Goal: Transaction & Acquisition: Register for event/course

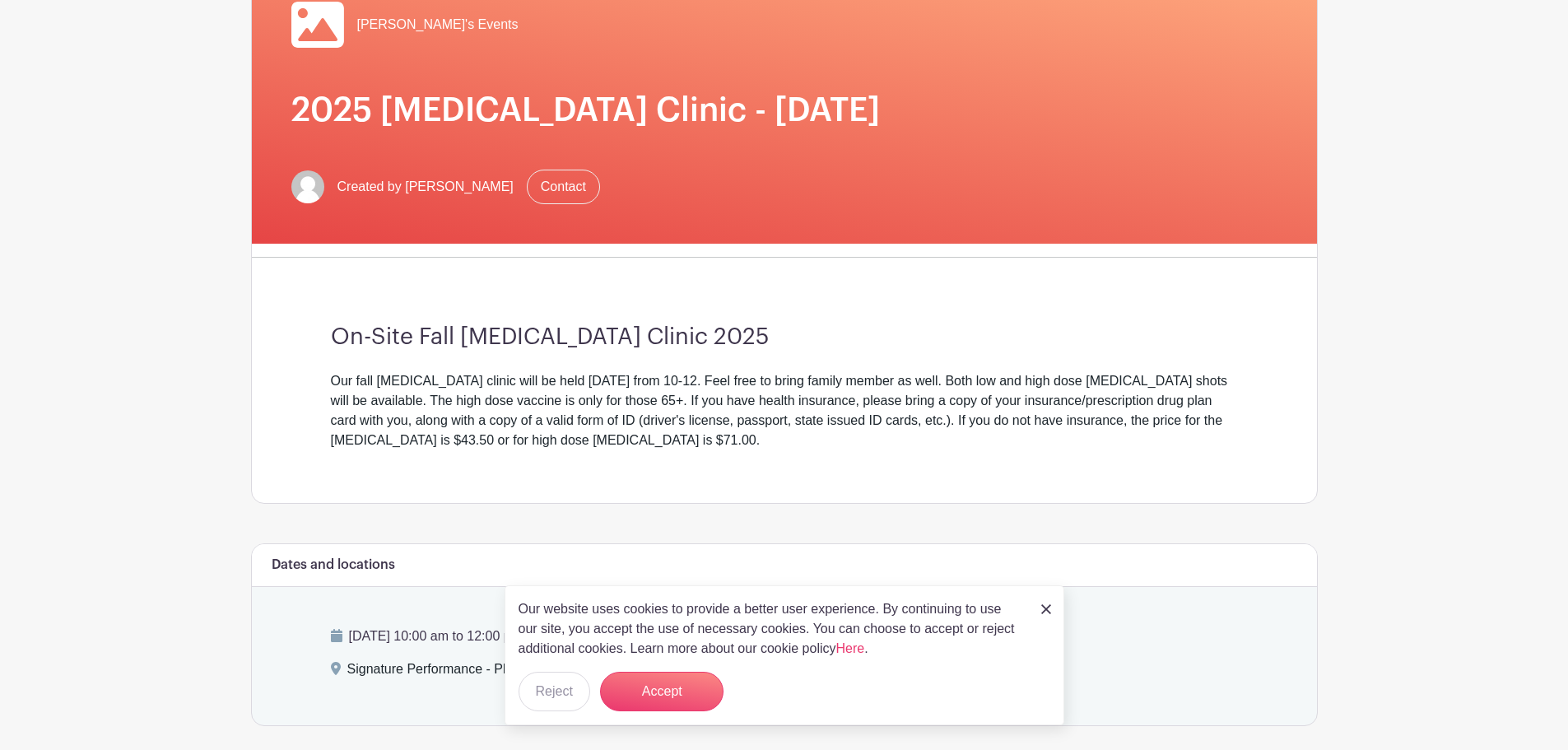
scroll to position [442, 0]
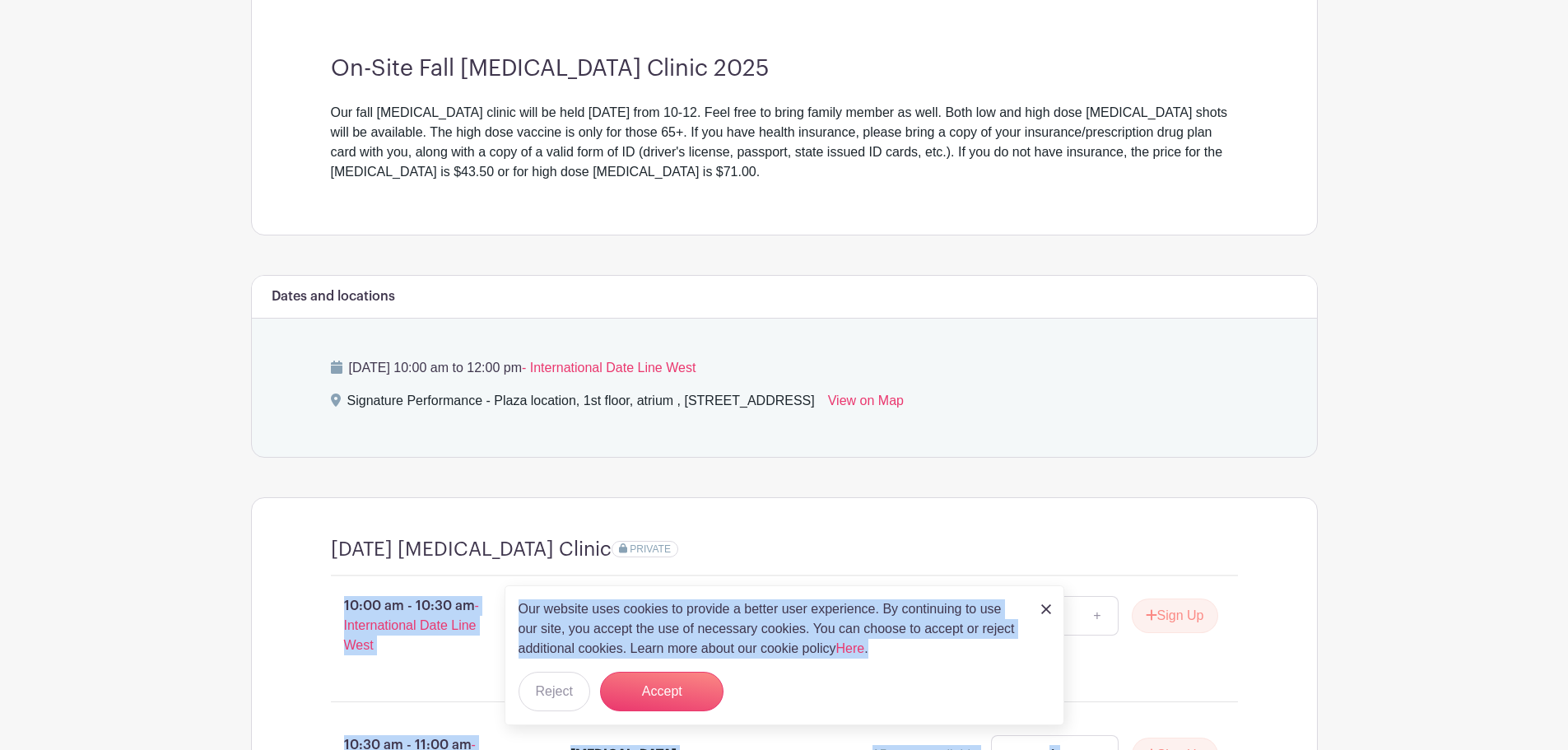
drag, startPoint x: 1077, startPoint y: 548, endPoint x: 1015, endPoint y: 692, distance: 156.8
click at [1024, 677] on body "Loading... Log In Sign Up for Free [PERSON_NAME]'s Events 2025 [MEDICAL_DATA] C…" at bounding box center [784, 441] width 1568 height 1765
click at [1349, 529] on main "Log In Sign Up for Free [PERSON_NAME]'s Events 2025 [MEDICAL_DATA] Clinic - [DA…" at bounding box center [784, 441] width 1568 height 1765
click at [1050, 612] on img at bounding box center [1046, 609] width 10 height 10
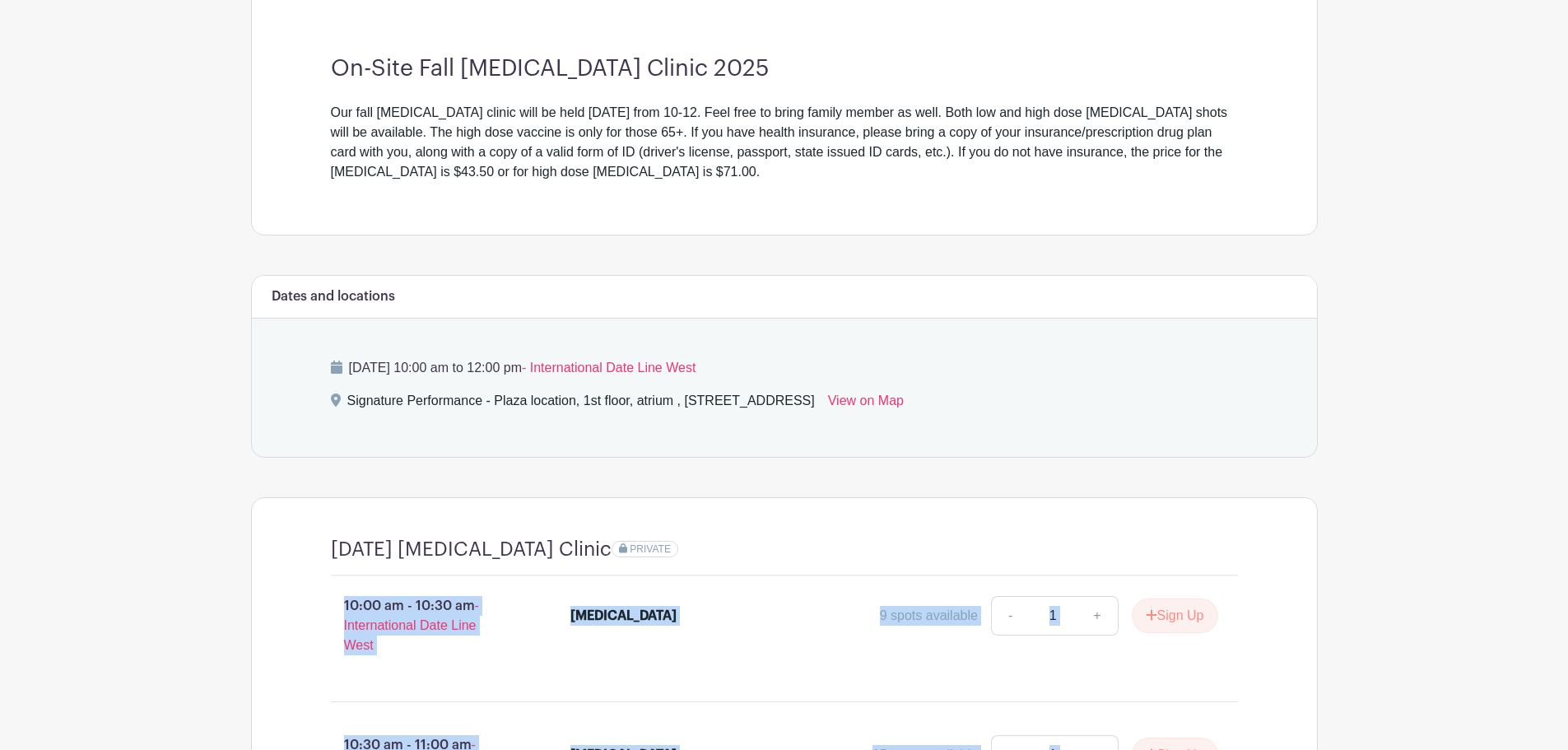
click at [1501, 500] on main "Log In Sign Up for Free [PERSON_NAME]'s Events 2025 [MEDICAL_DATA] Clinic - [DA…" at bounding box center [784, 441] width 1568 height 1765
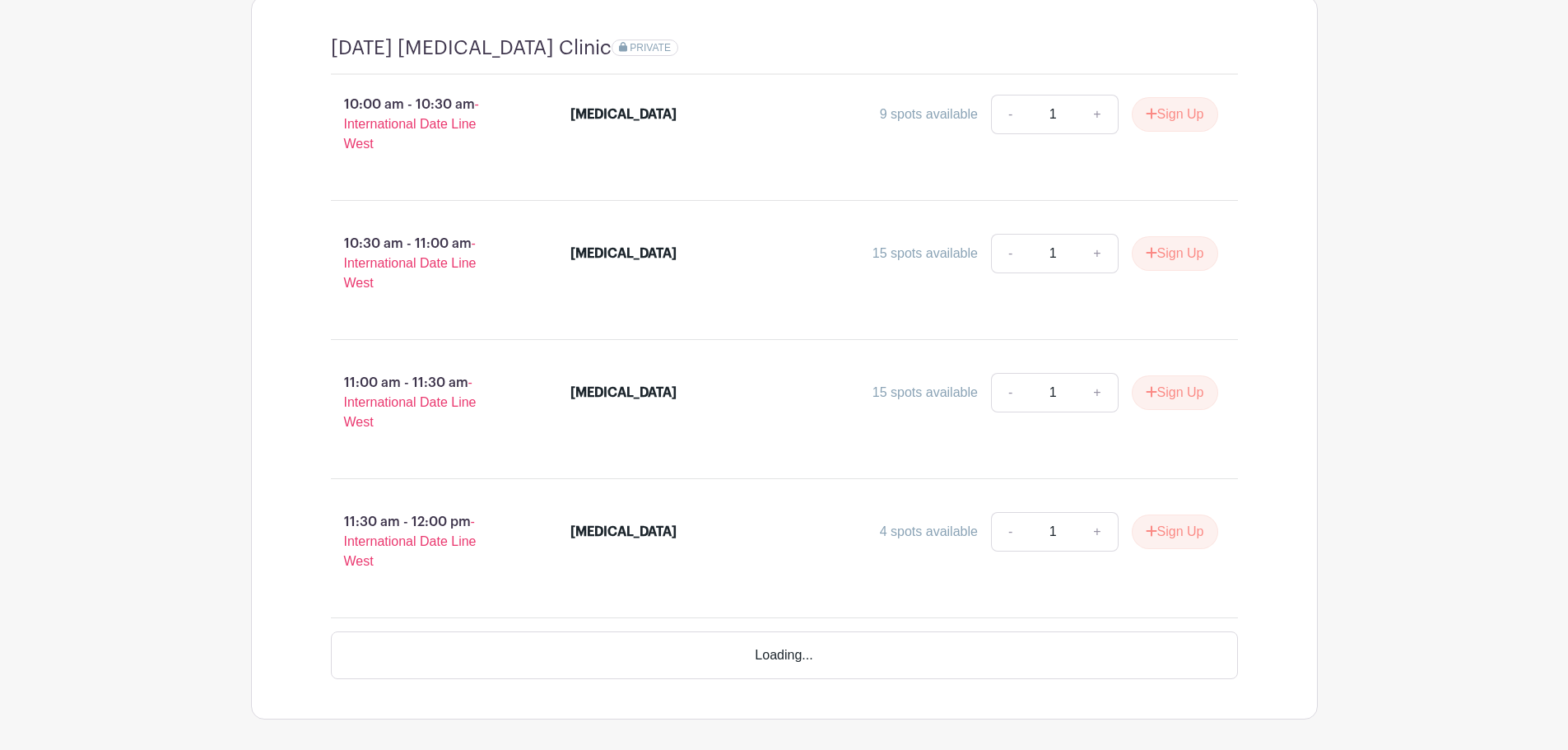
scroll to position [950, 0]
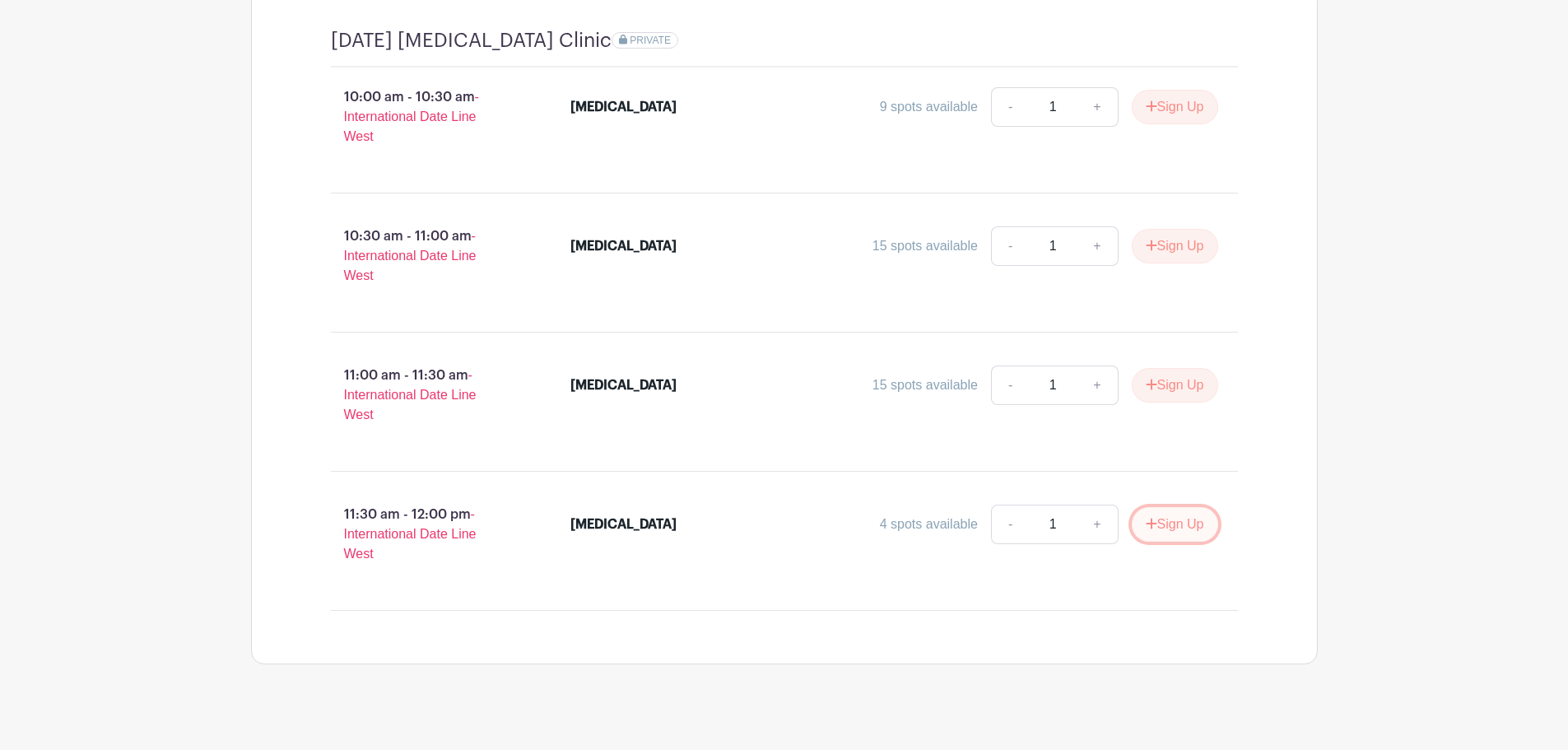
click at [1178, 525] on button "Sign Up" at bounding box center [1175, 524] width 87 height 34
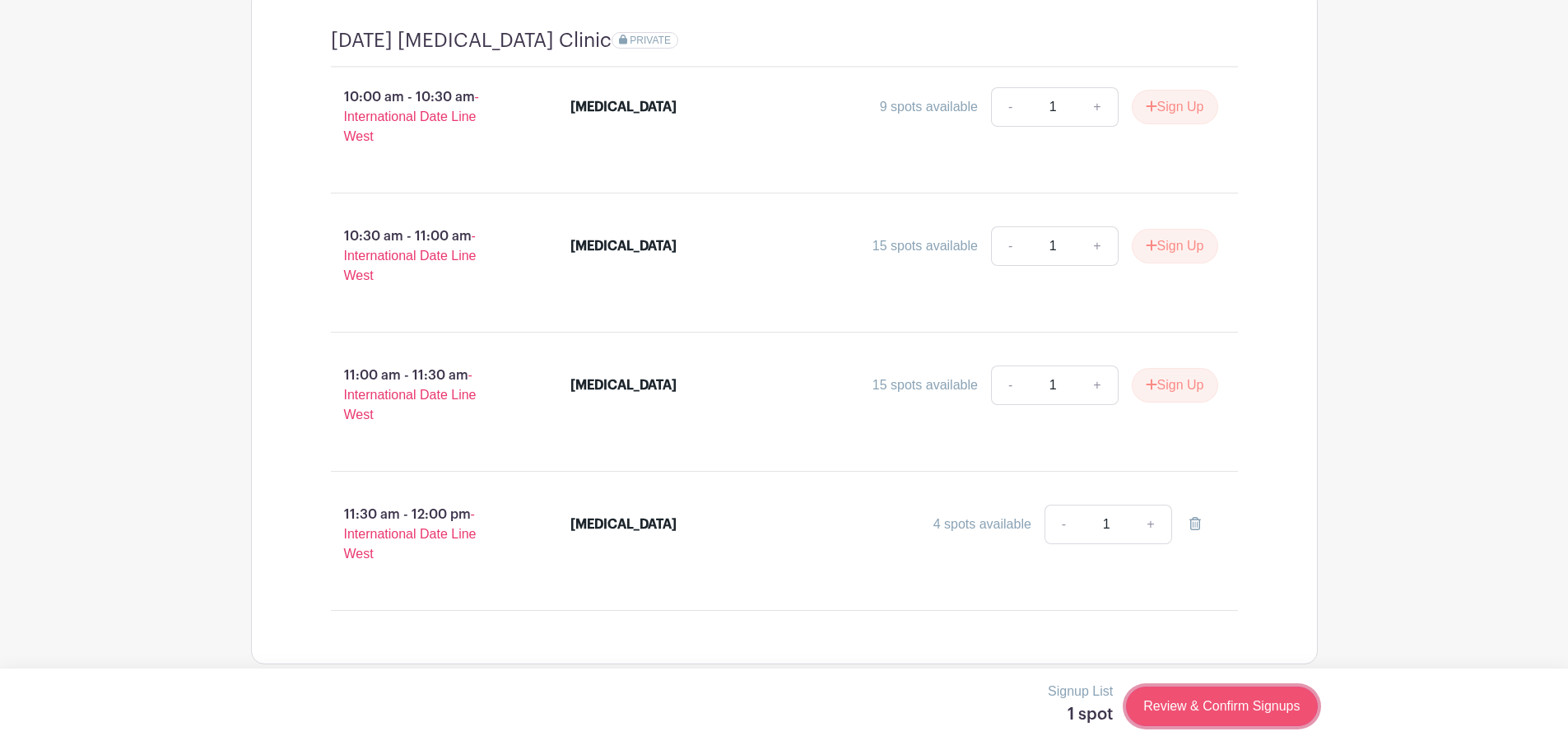
click at [1209, 710] on link "Review & Confirm Signups" at bounding box center [1222, 705] width 191 height 39
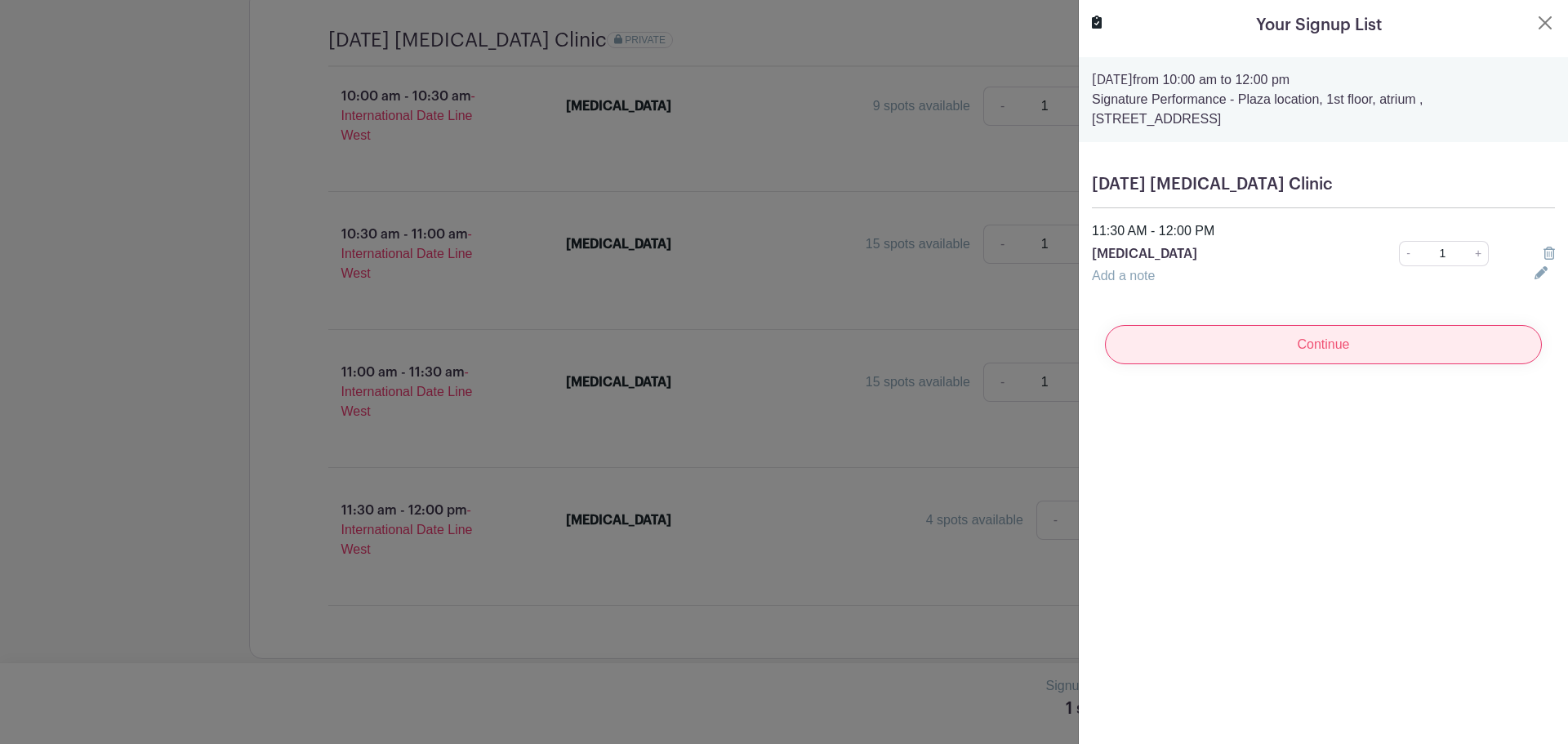
click at [1299, 347] on input "Continue" at bounding box center [1323, 344] width 437 height 39
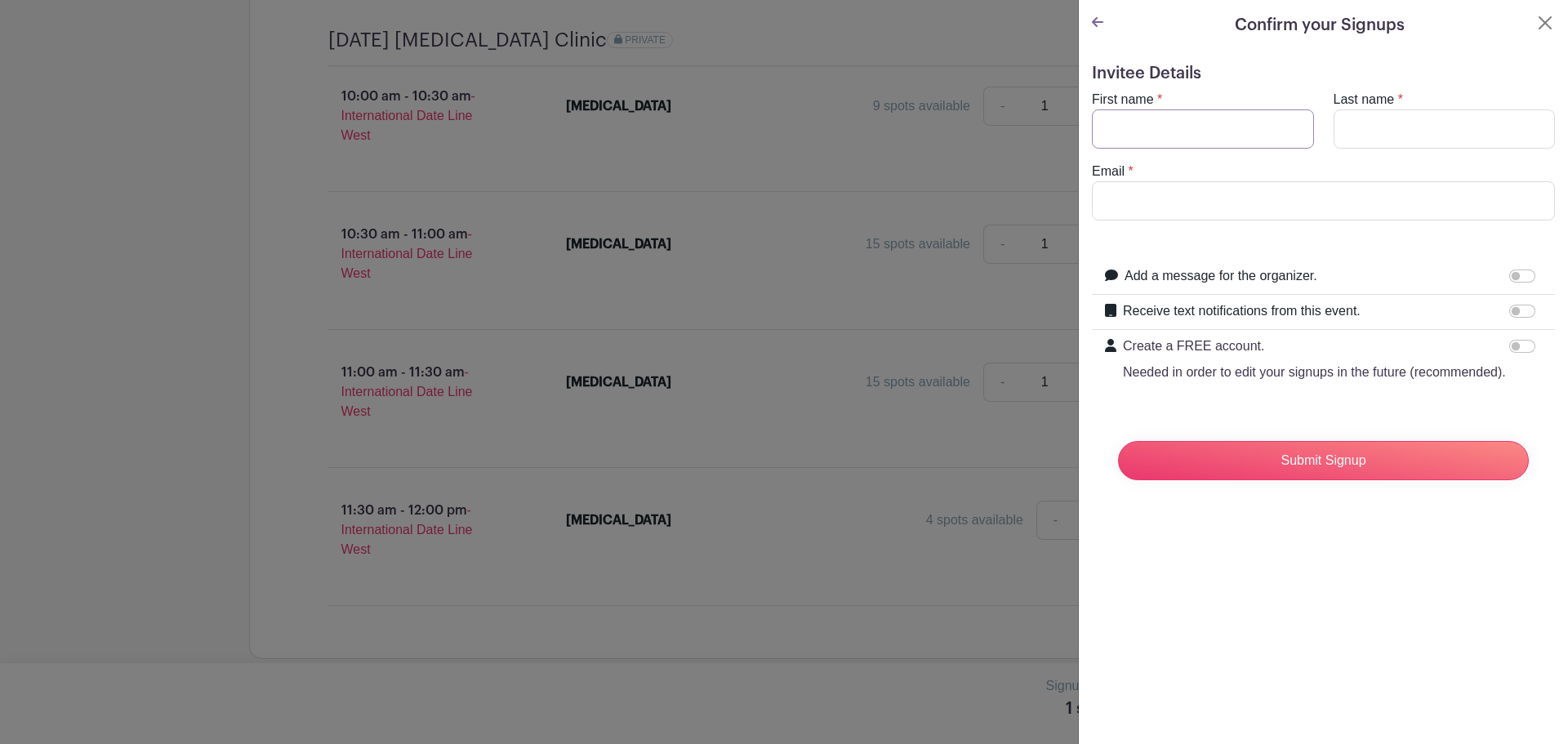
click at [1169, 138] on input "First name" at bounding box center [1203, 129] width 223 height 39
type input "Deb"
click at [1403, 130] on input "Last name" at bounding box center [1445, 129] width 223 height 39
type input "[PERSON_NAME]"
click at [1245, 197] on input "Email" at bounding box center [1323, 200] width 463 height 39
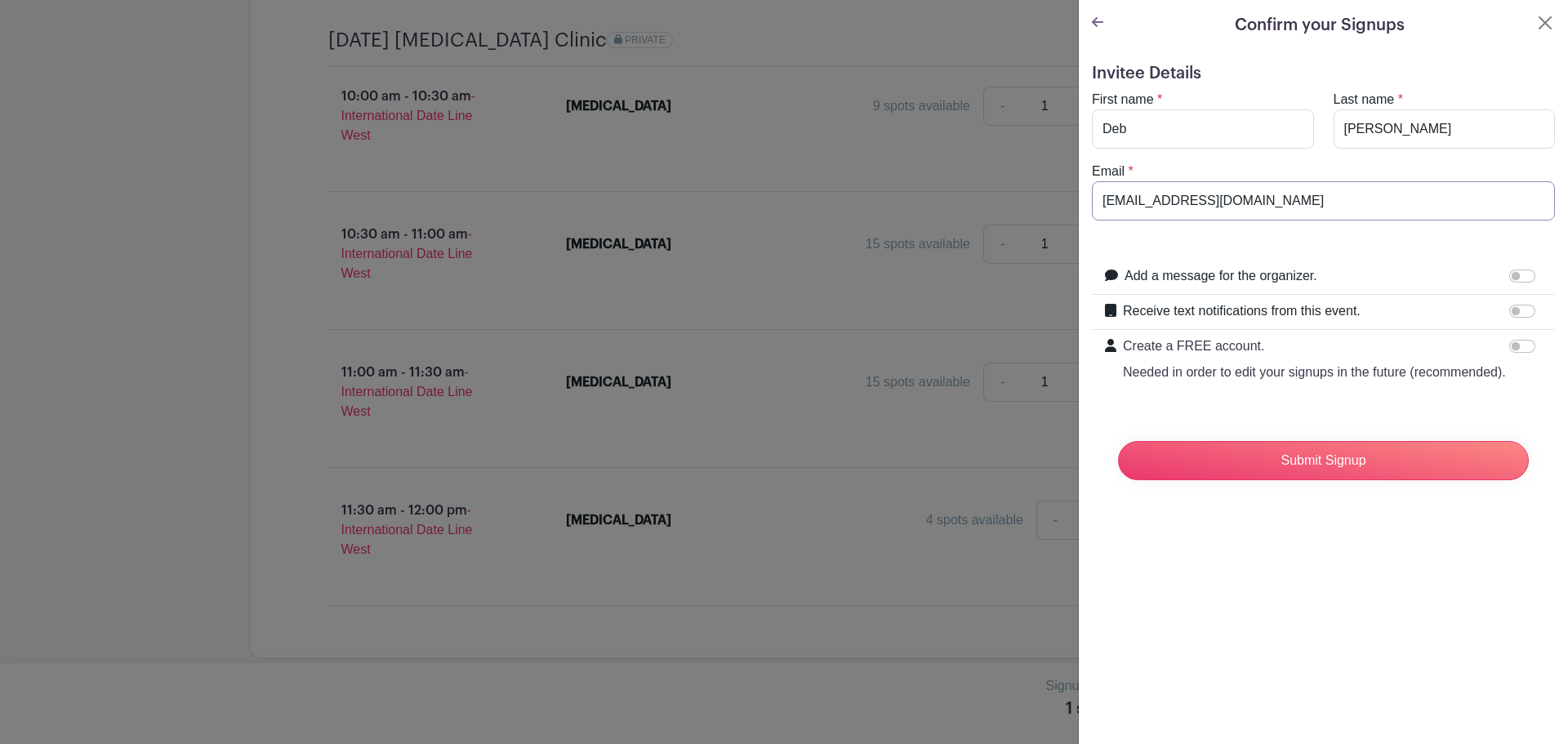
type input "[EMAIL_ADDRESS][DOMAIN_NAME]"
click at [1522, 728] on div "Confirm your Signups Invitee Details First name * Deb Last name * [PERSON_NAME]…" at bounding box center [1324, 372] width 490 height 744
click at [1333, 475] on input "Submit Signup" at bounding box center [1324, 460] width 411 height 39
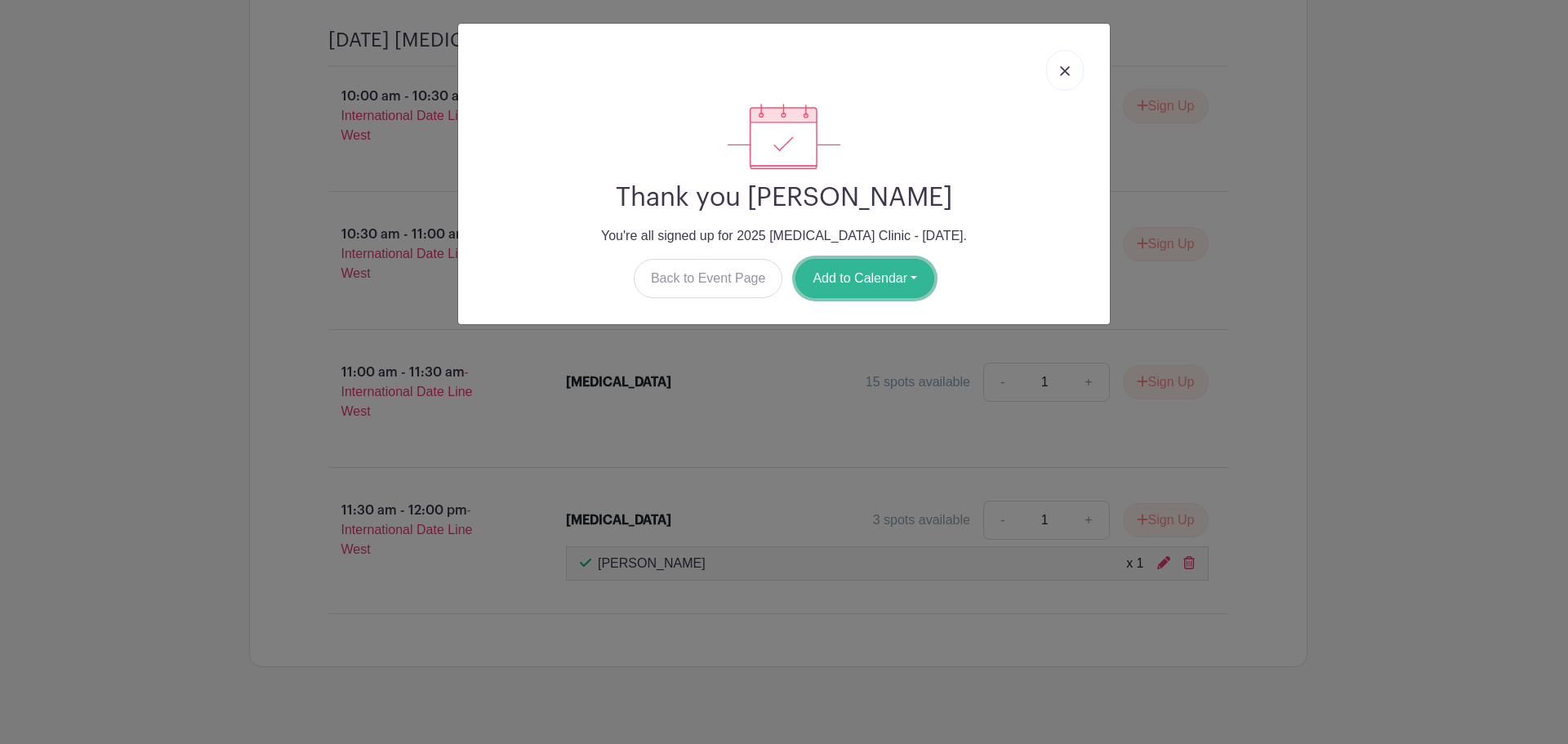
click at [900, 275] on button "Add to Calendar" at bounding box center [864, 277] width 139 height 39
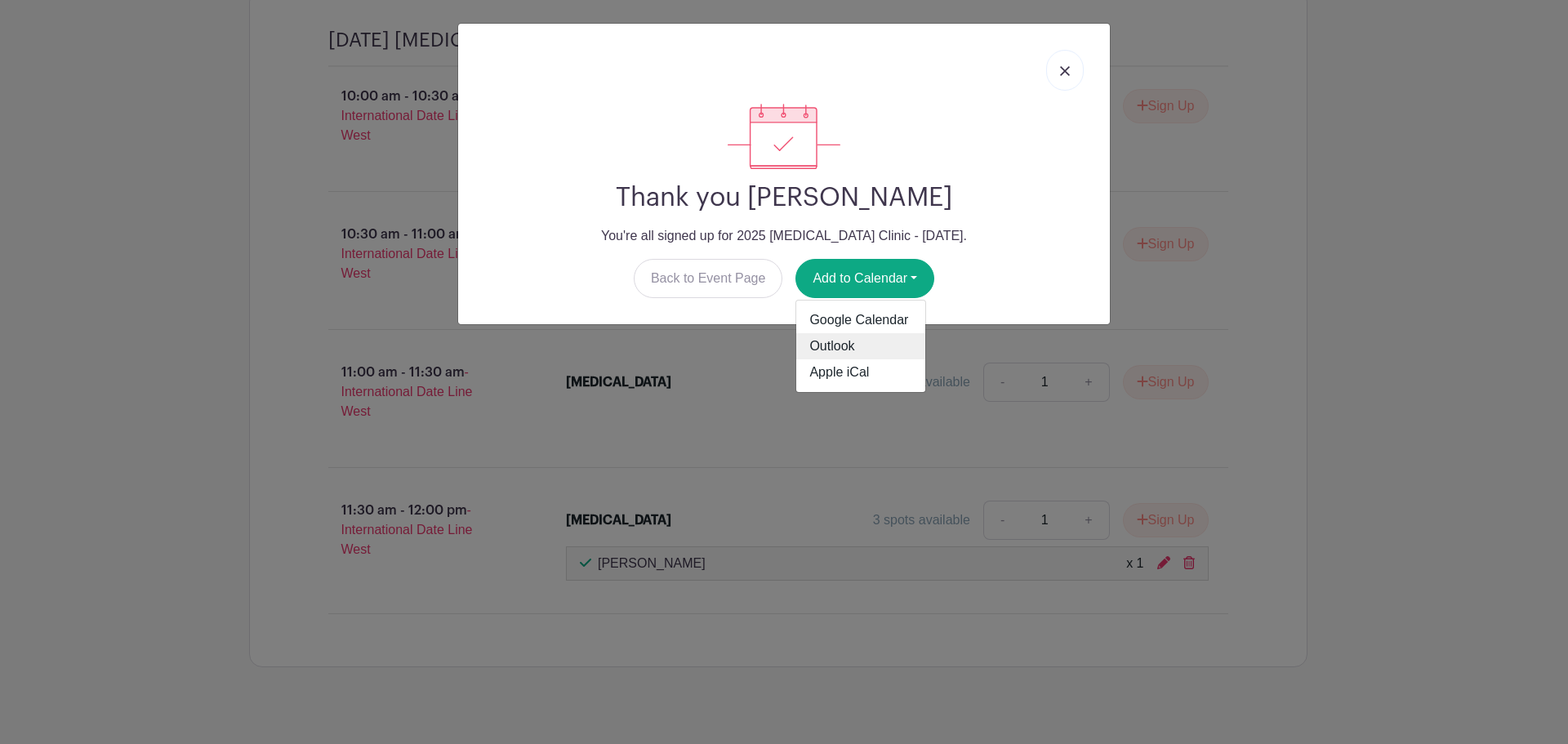
click at [852, 339] on link "Outlook" at bounding box center [861, 346] width 129 height 27
click at [1065, 69] on img at bounding box center [1065, 71] width 9 height 9
